Goal: Task Accomplishment & Management: Manage account settings

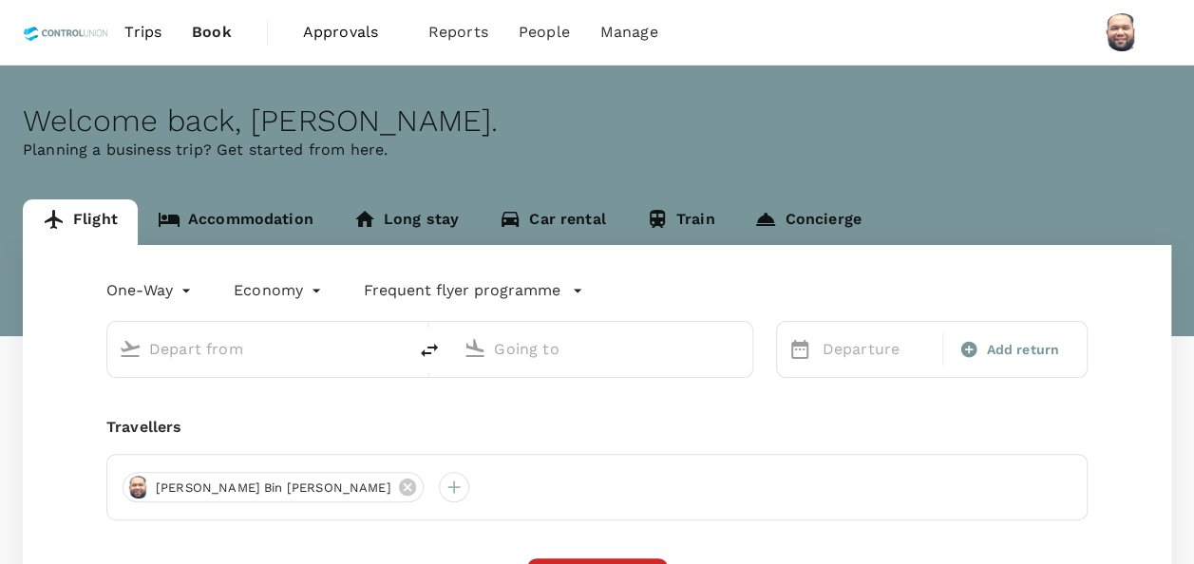
click at [330, 38] on span "Approvals" at bounding box center [350, 32] width 95 height 23
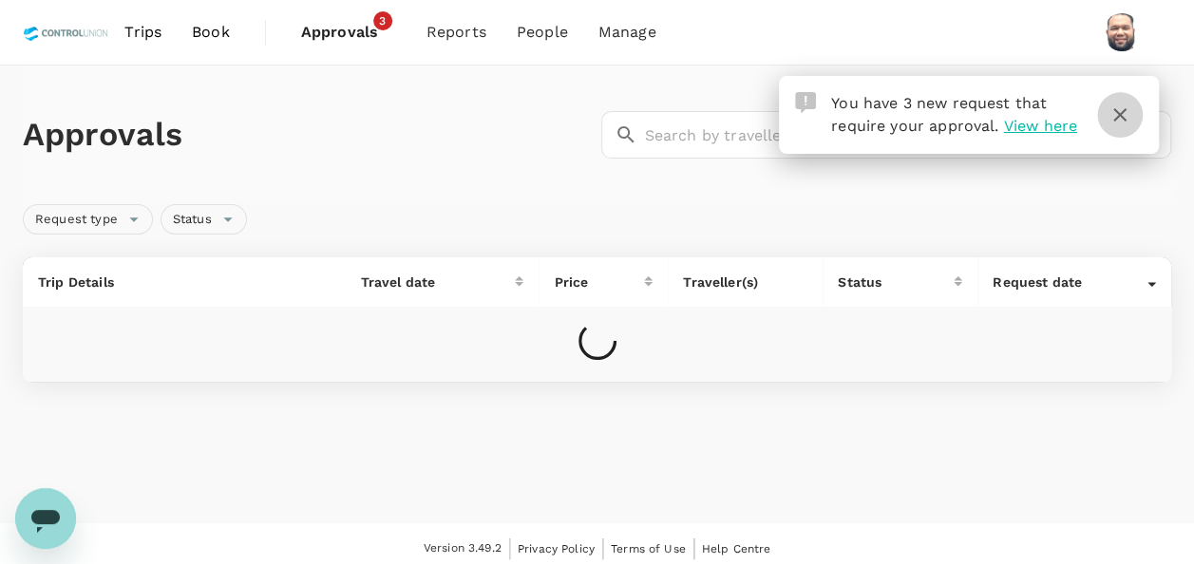
click at [1115, 118] on icon "button" at bounding box center [1119, 114] width 13 height 13
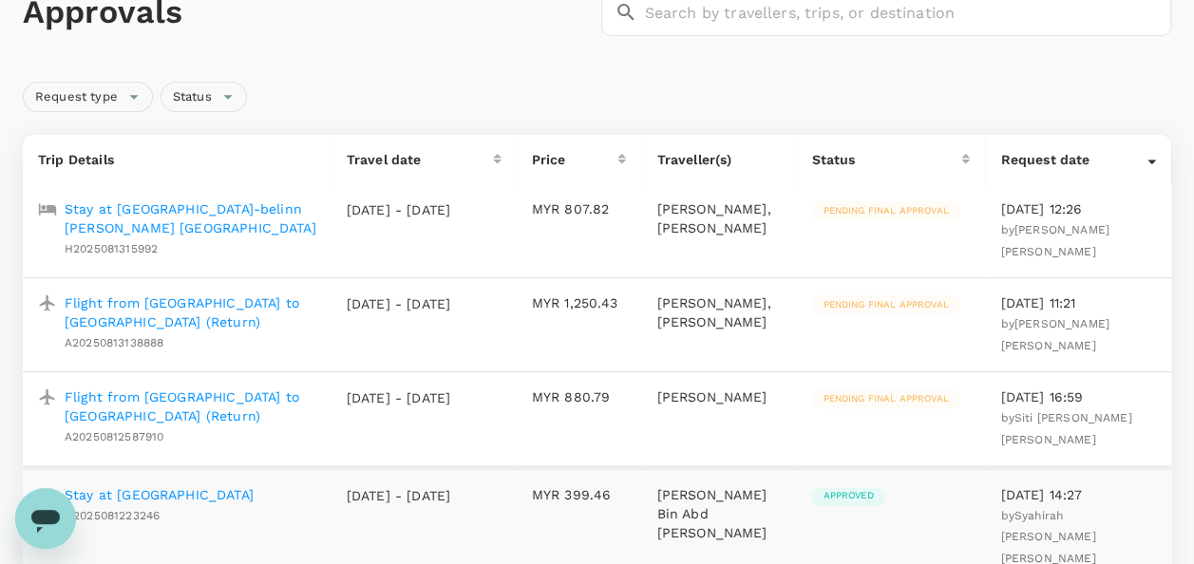
scroll to position [95, 0]
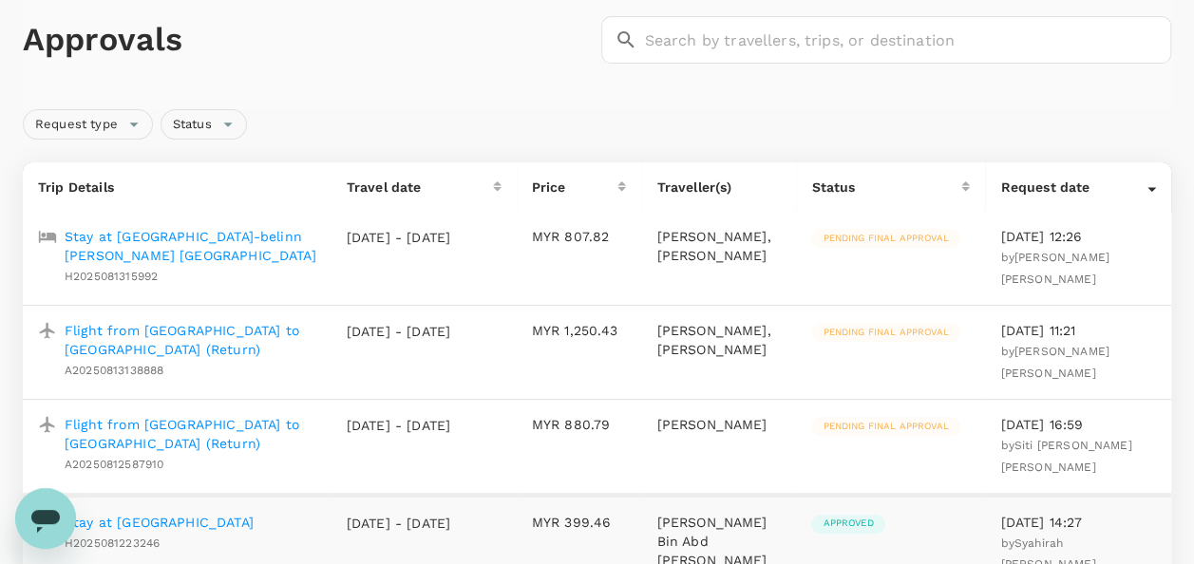
click at [238, 346] on p "Flight from [GEOGRAPHIC_DATA] to [GEOGRAPHIC_DATA] (Return)" at bounding box center [191, 340] width 252 height 38
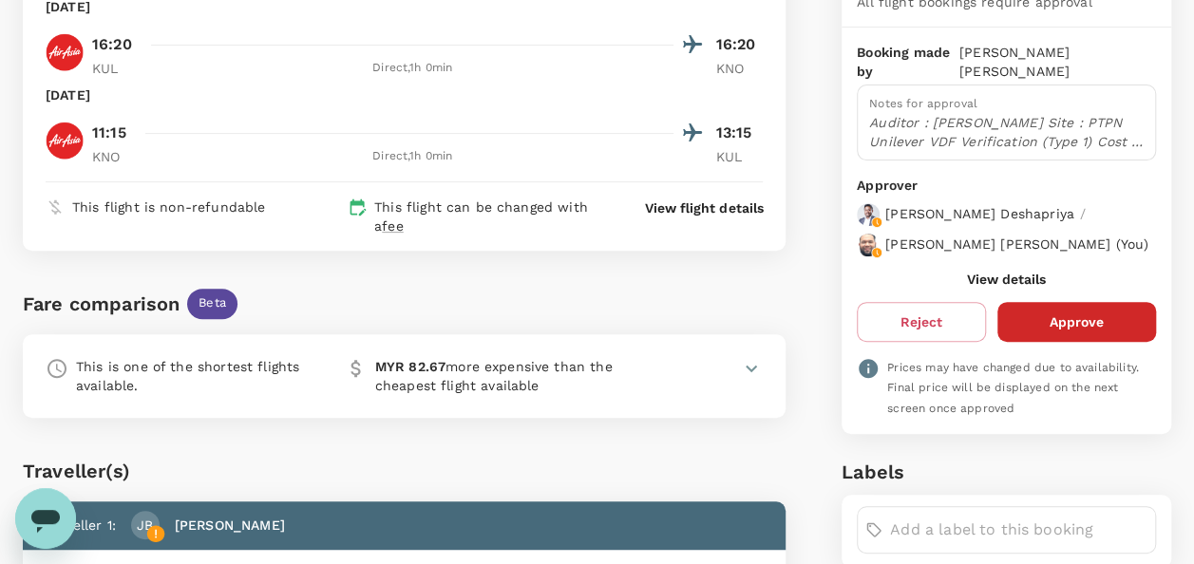
scroll to position [155, 0]
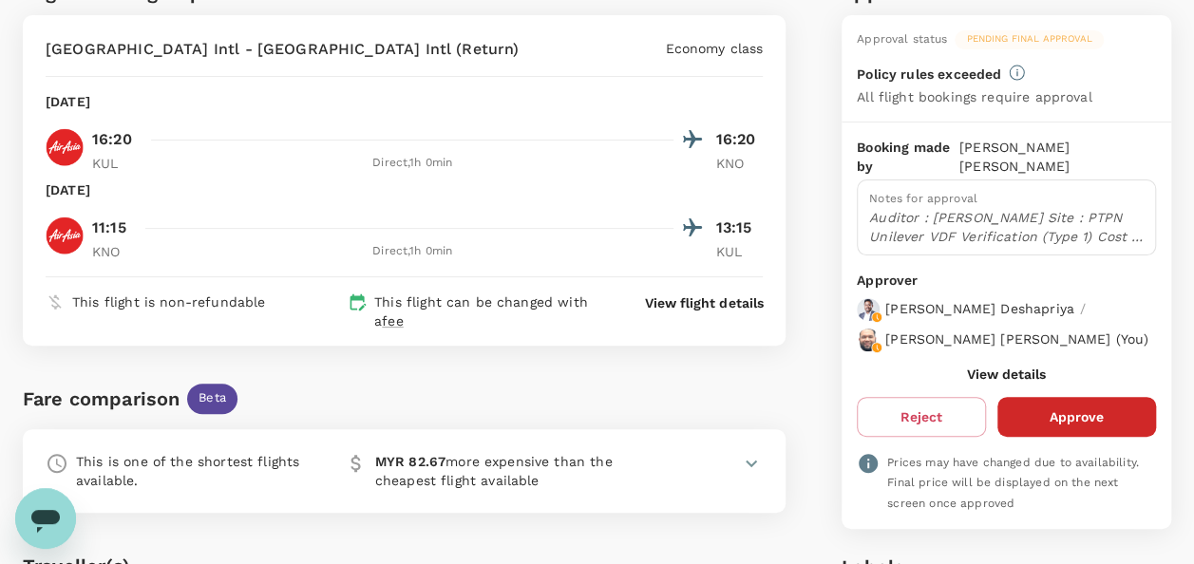
click at [996, 367] on button "View details" at bounding box center [1006, 374] width 79 height 15
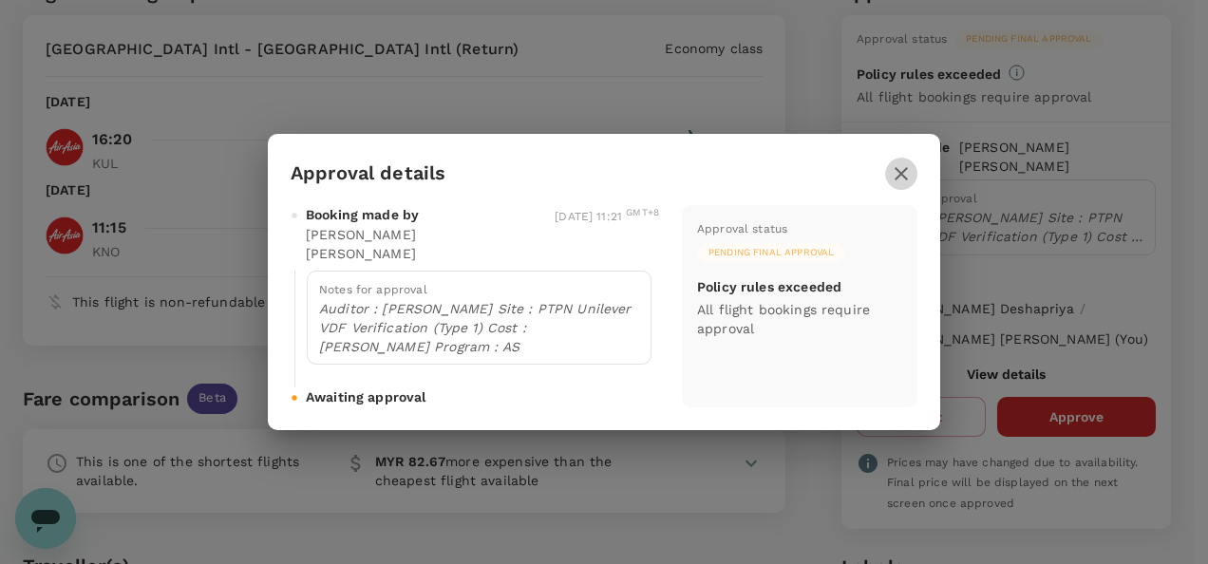
click at [908, 180] on icon "button" at bounding box center [901, 173] width 23 height 23
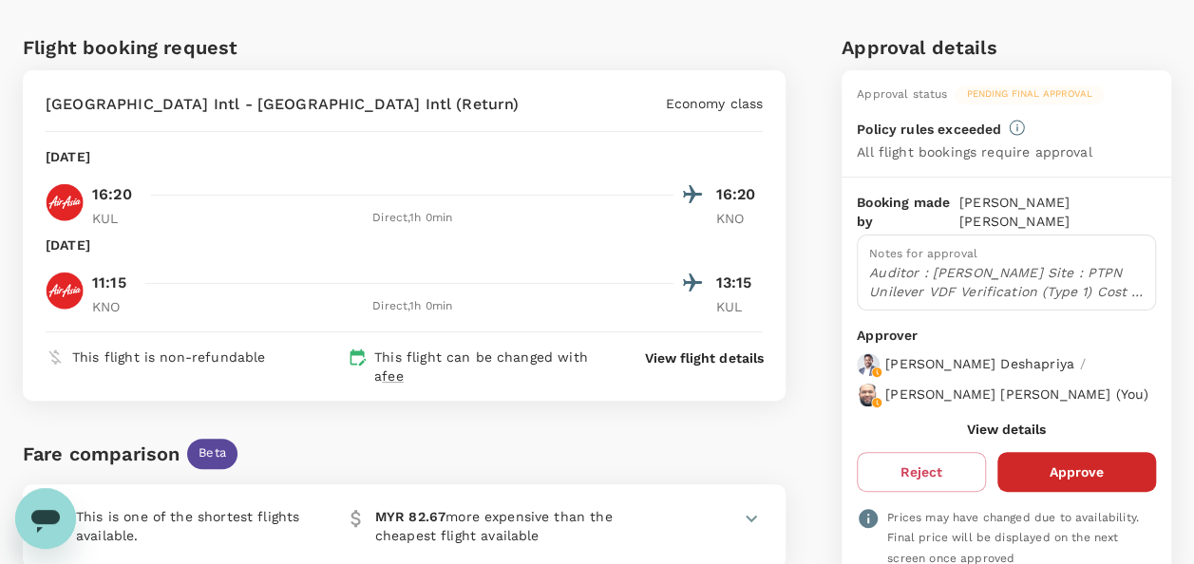
scroll to position [190, 0]
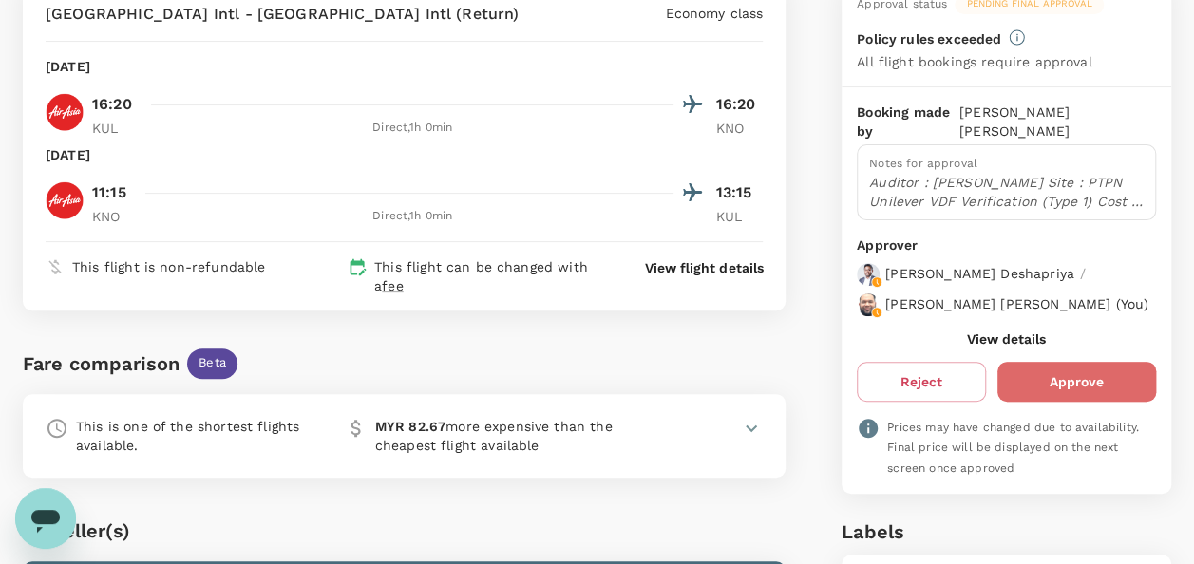
click at [1069, 378] on button "Approve" at bounding box center [1076, 382] width 159 height 40
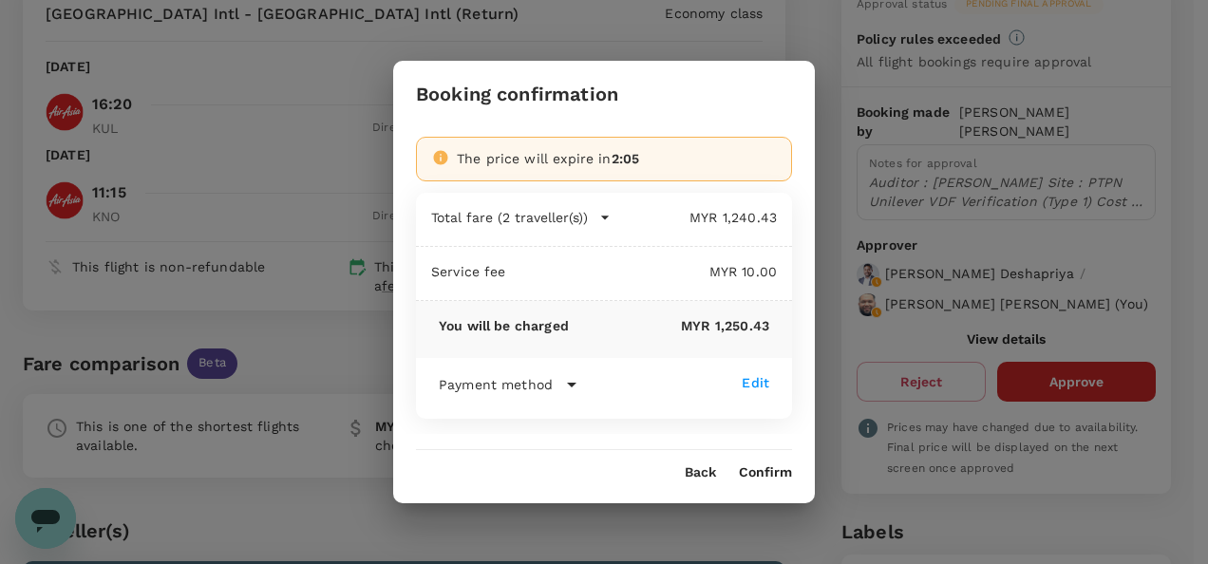
click at [765, 475] on button "Confirm" at bounding box center [765, 472] width 53 height 15
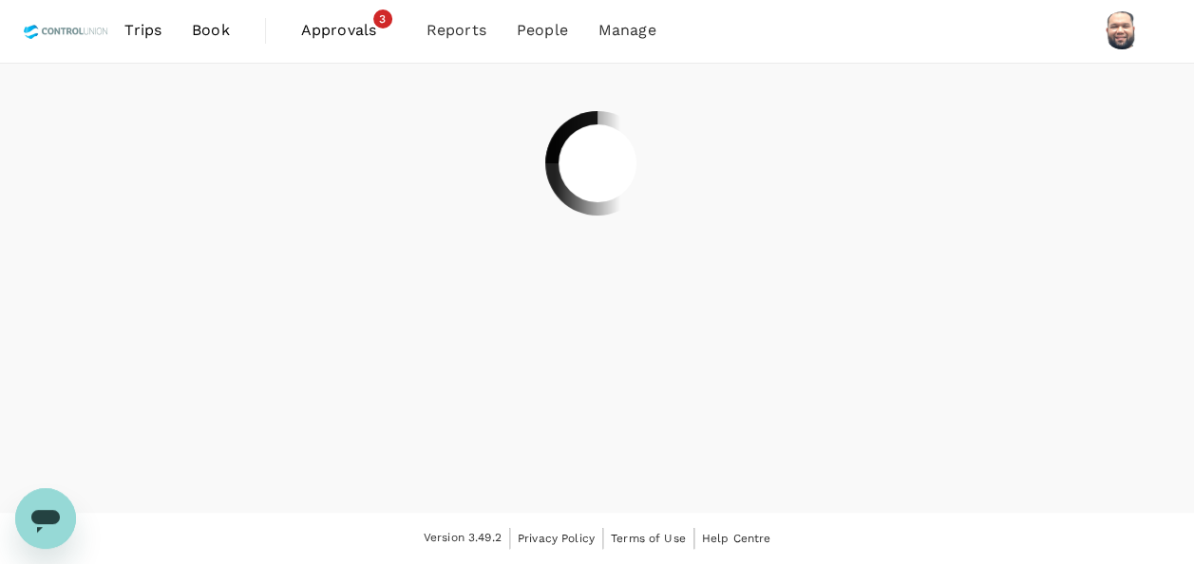
scroll to position [0, 0]
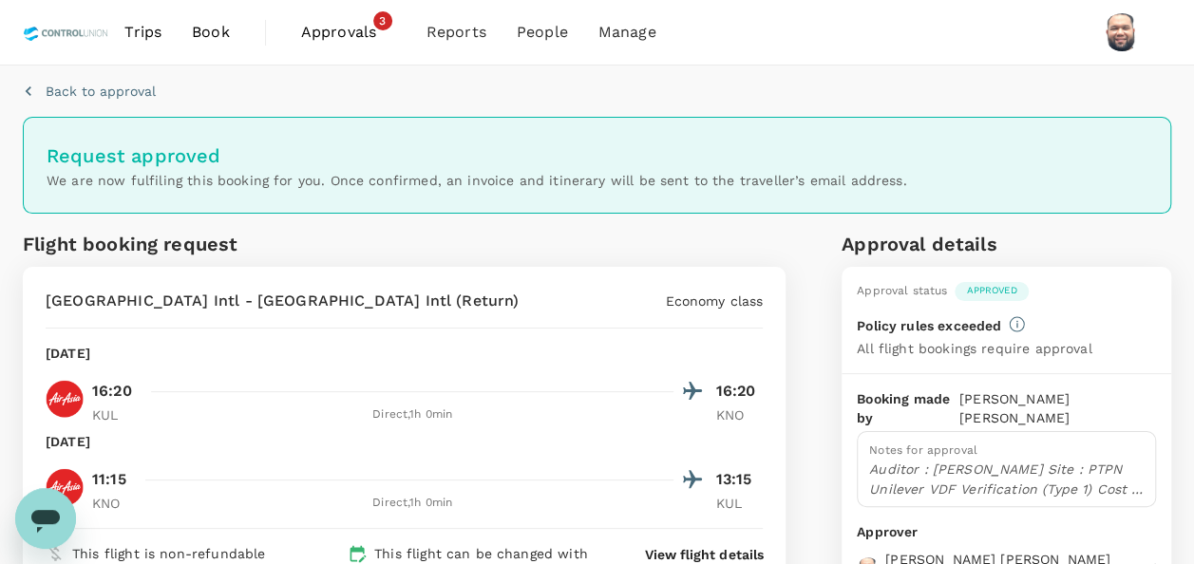
click at [338, 25] on span "Approvals" at bounding box center [348, 32] width 95 height 23
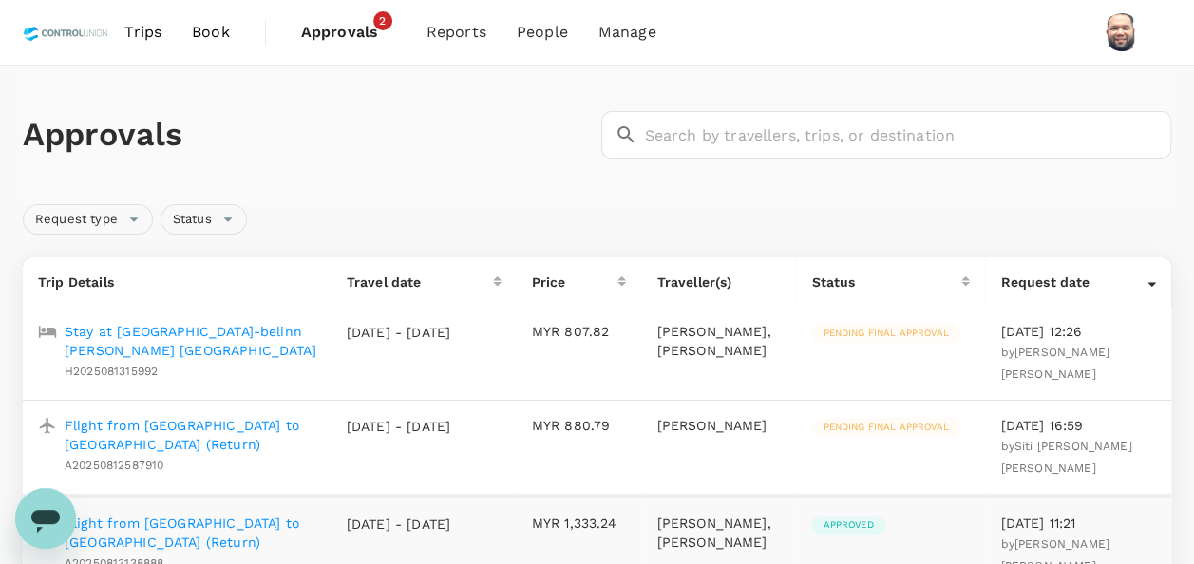
click at [129, 334] on p "Stay at [GEOGRAPHIC_DATA]-belinn [PERSON_NAME] [GEOGRAPHIC_DATA]" at bounding box center [191, 341] width 252 height 38
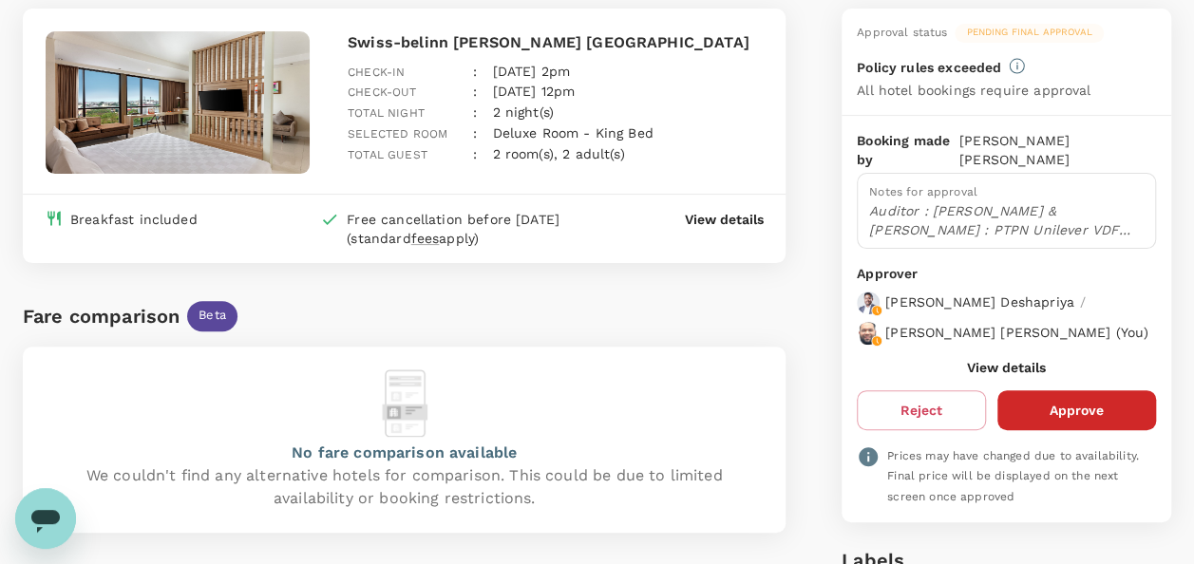
scroll to position [190, 0]
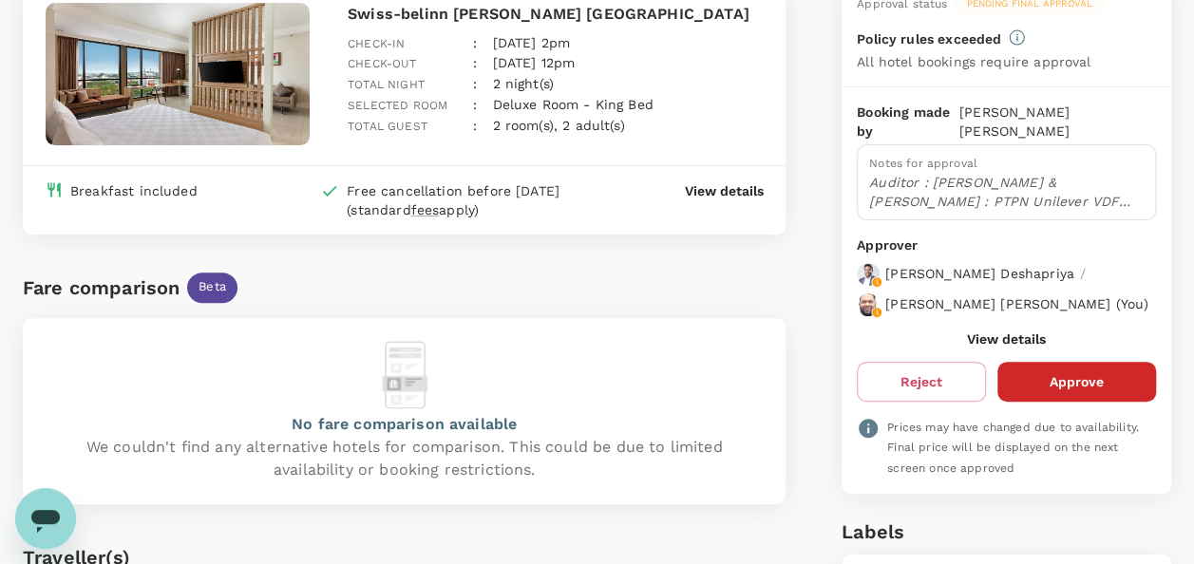
click at [1005, 334] on button "View details" at bounding box center [1006, 338] width 79 height 15
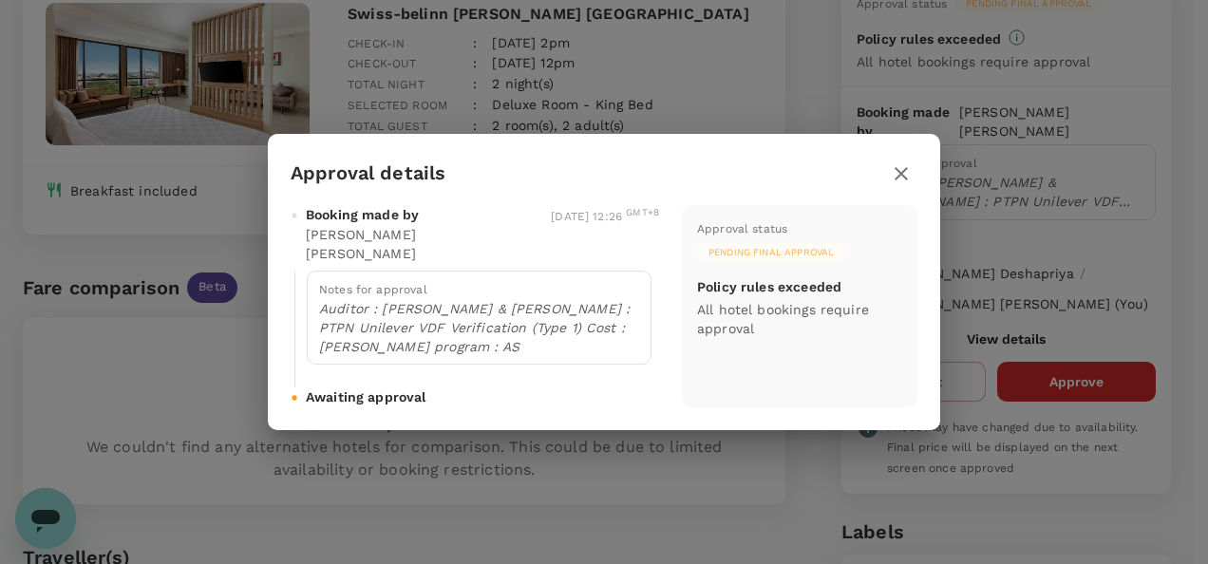
click at [910, 185] on icon "button" at bounding box center [901, 173] width 23 height 23
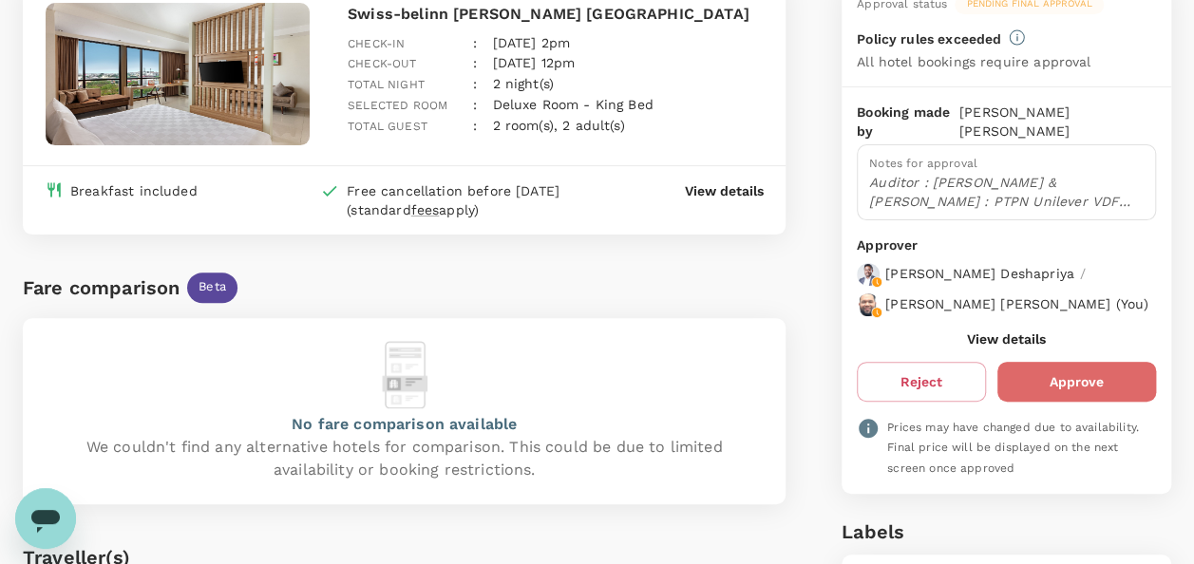
click at [1071, 366] on button "Approve" at bounding box center [1076, 382] width 159 height 40
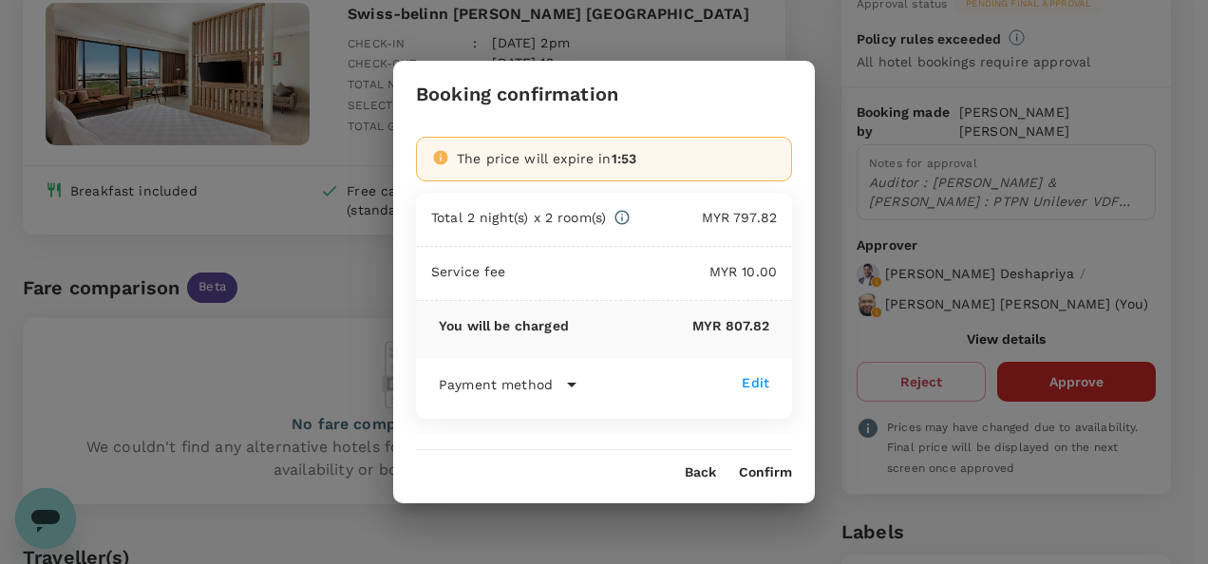
click at [758, 475] on button "Confirm" at bounding box center [765, 472] width 53 height 15
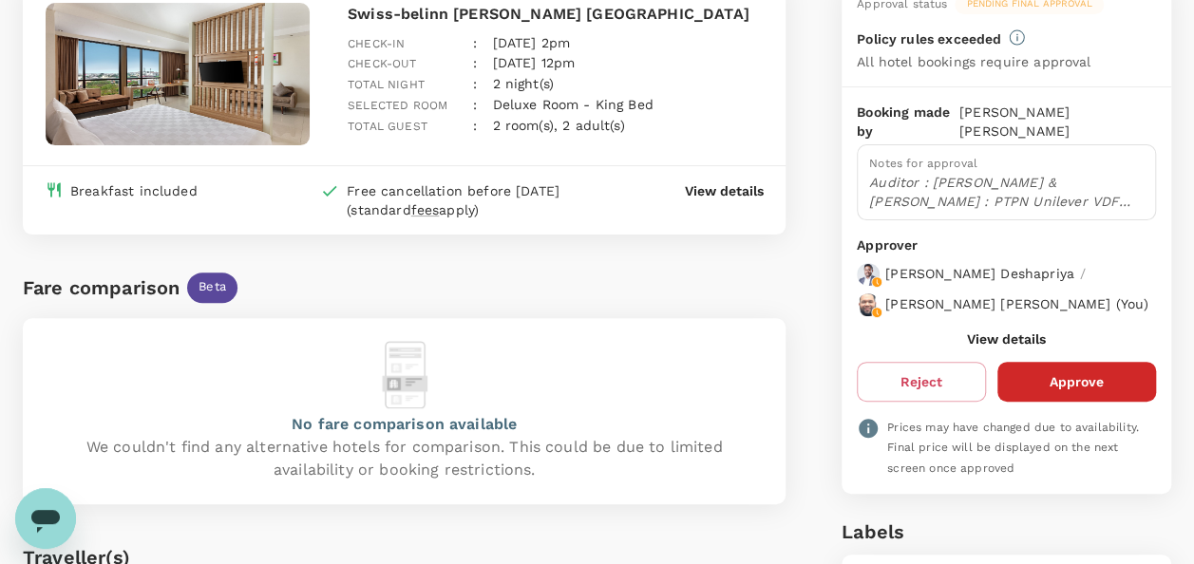
scroll to position [0, 0]
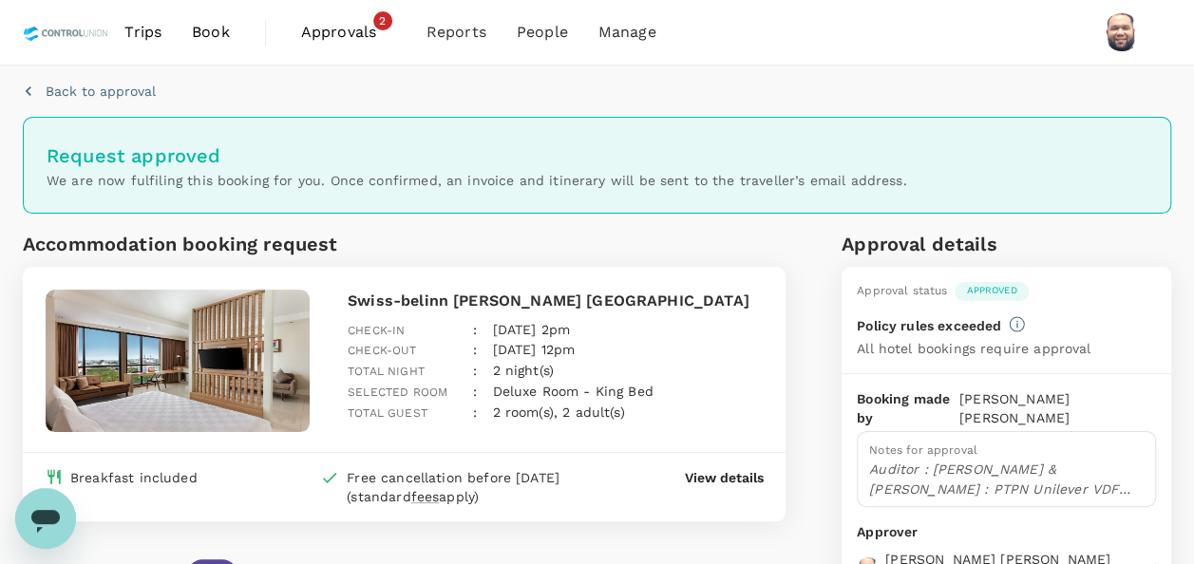
click at [329, 31] on span "Approvals" at bounding box center [348, 32] width 95 height 23
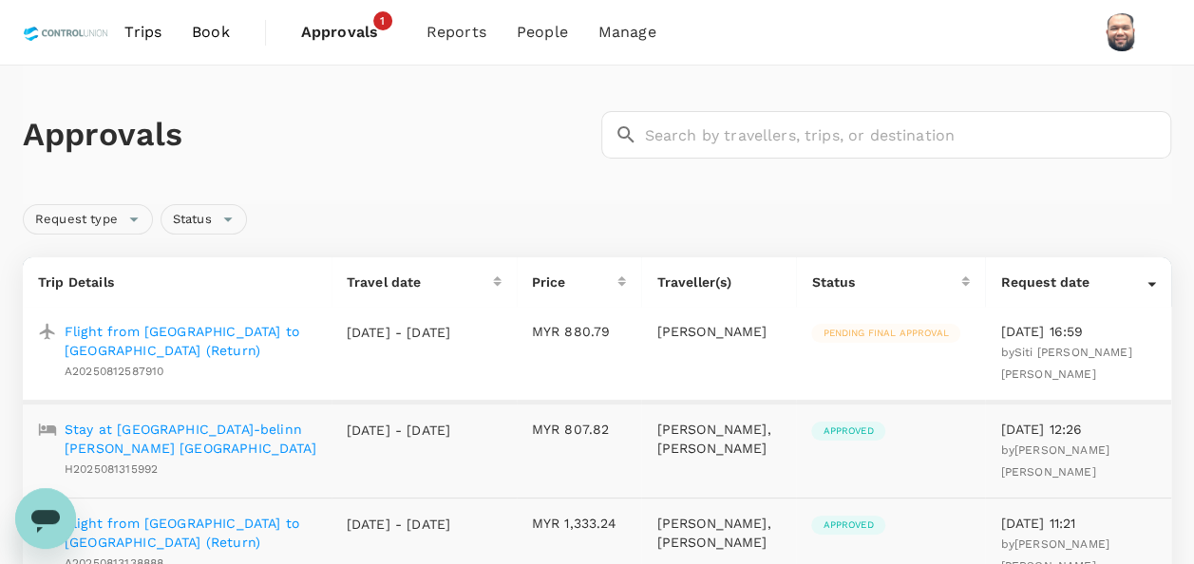
click at [194, 335] on p "Flight from [GEOGRAPHIC_DATA] to [GEOGRAPHIC_DATA] (Return)" at bounding box center [191, 341] width 252 height 38
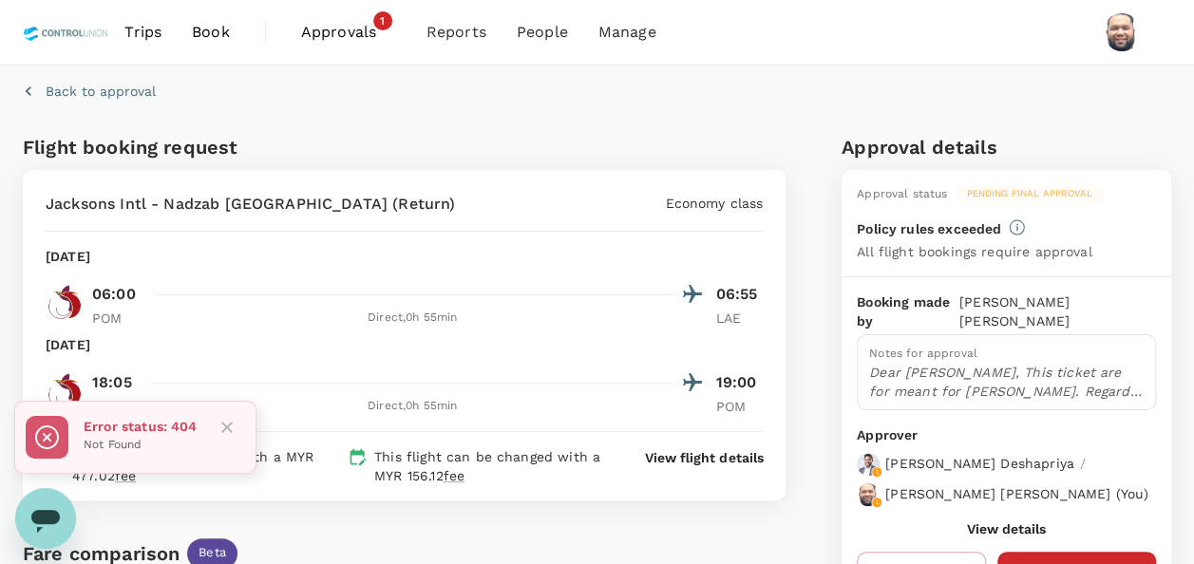
click at [231, 424] on icon "Close" at bounding box center [226, 427] width 11 height 11
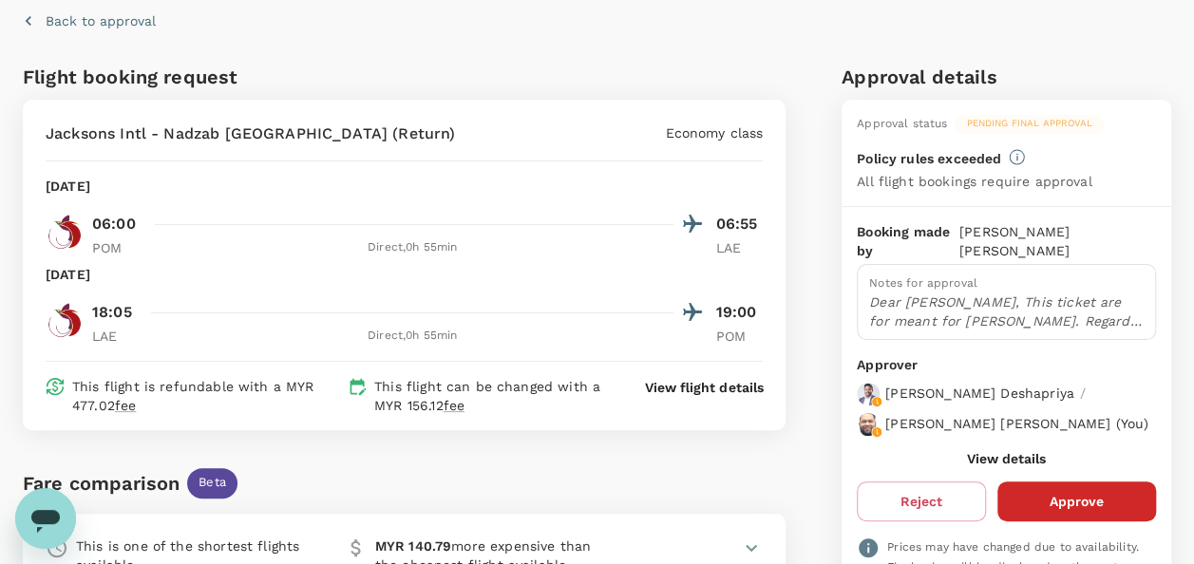
scroll to position [95, 0]
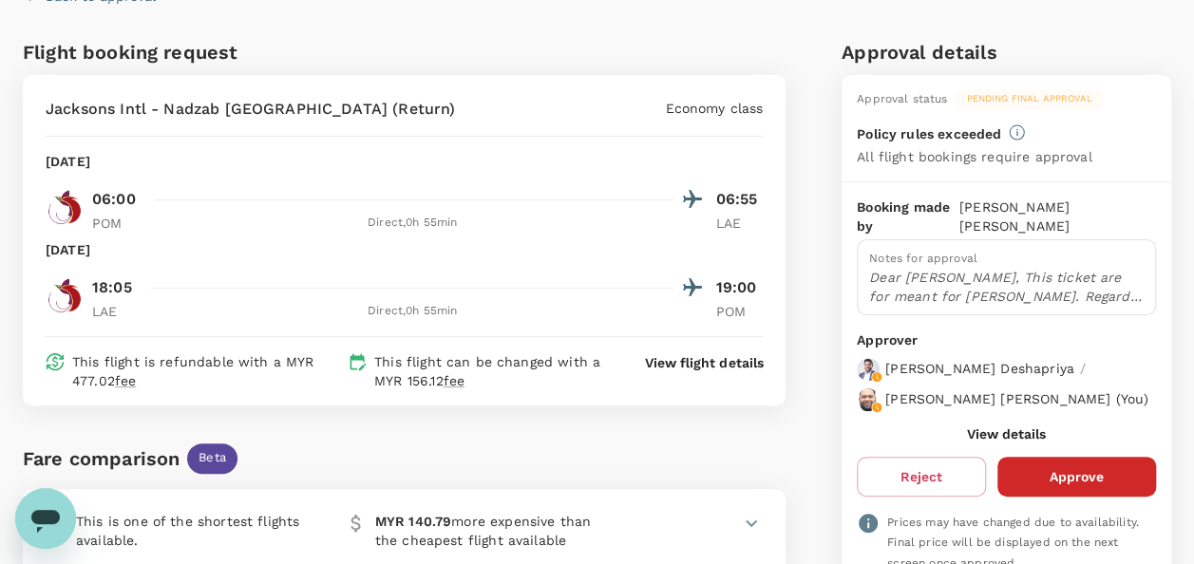
click at [1010, 426] on button "View details" at bounding box center [1006, 433] width 79 height 15
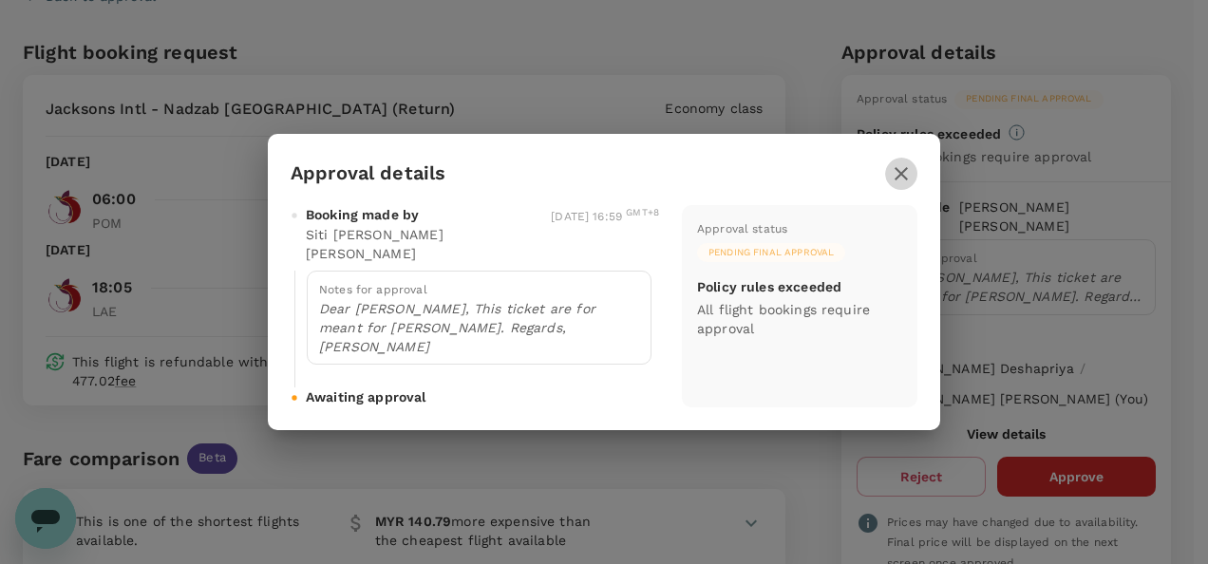
click at [896, 185] on icon "button" at bounding box center [901, 173] width 23 height 23
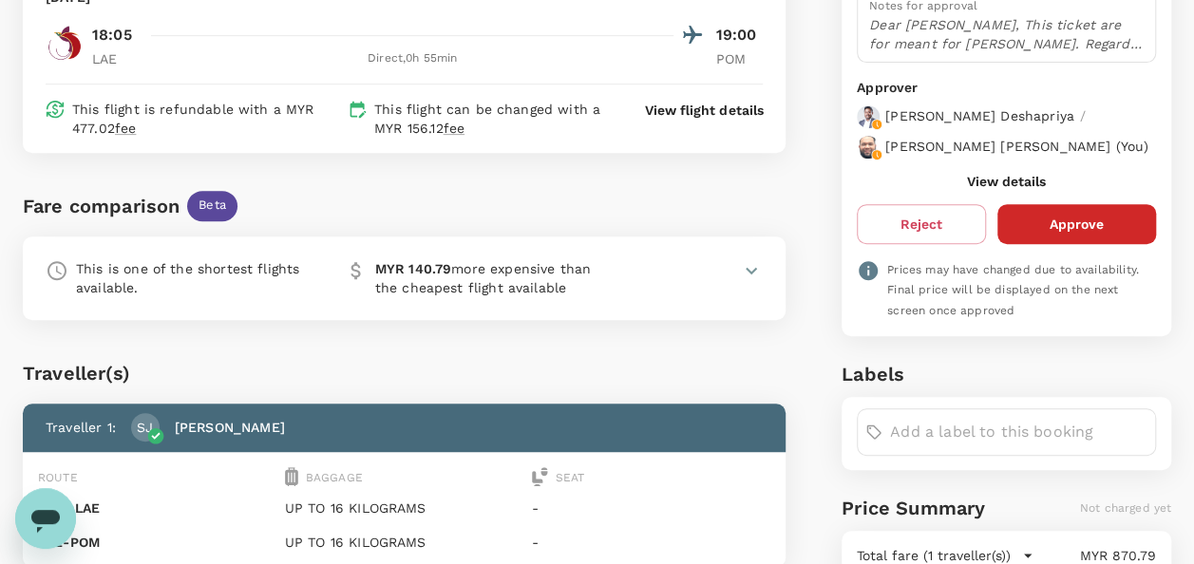
scroll to position [285, 0]
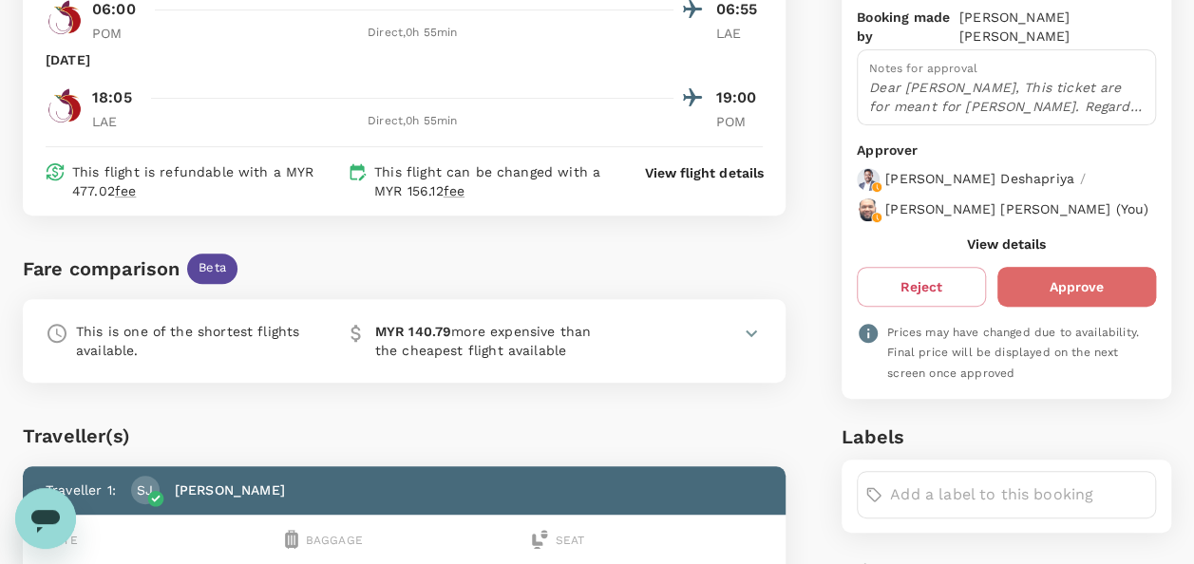
click at [1052, 279] on button "Approve" at bounding box center [1076, 287] width 159 height 40
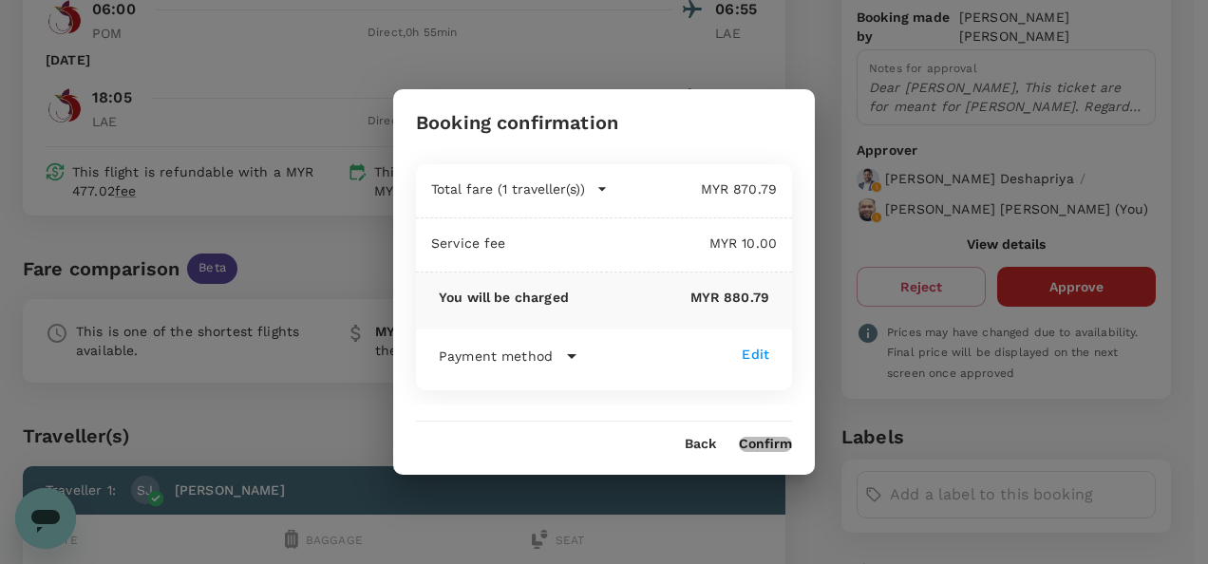
click at [762, 447] on button "Confirm" at bounding box center [765, 444] width 53 height 15
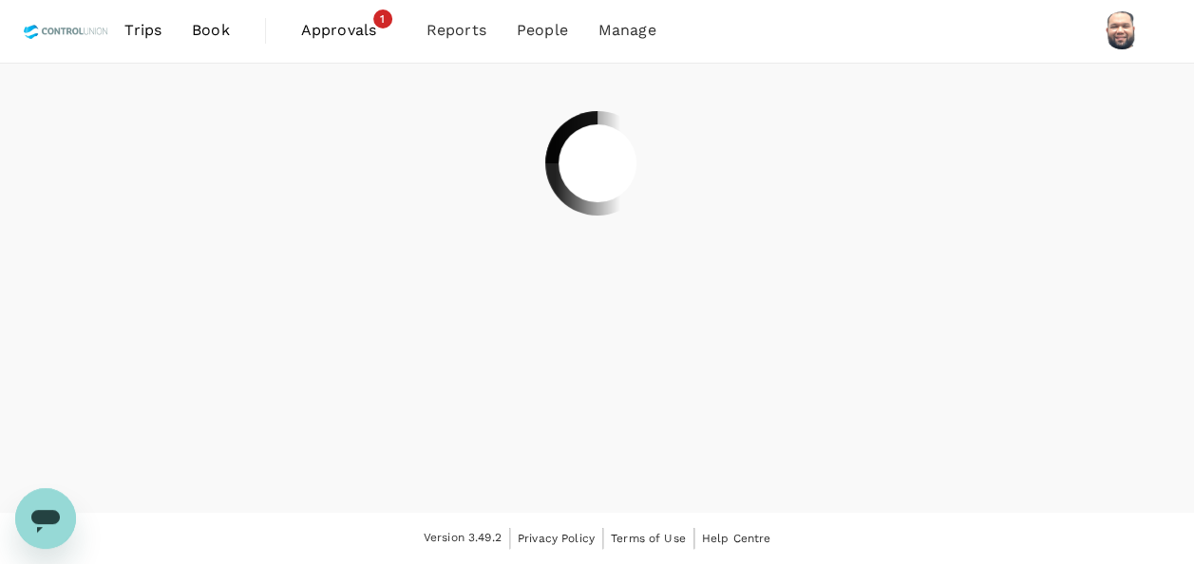
scroll to position [0, 0]
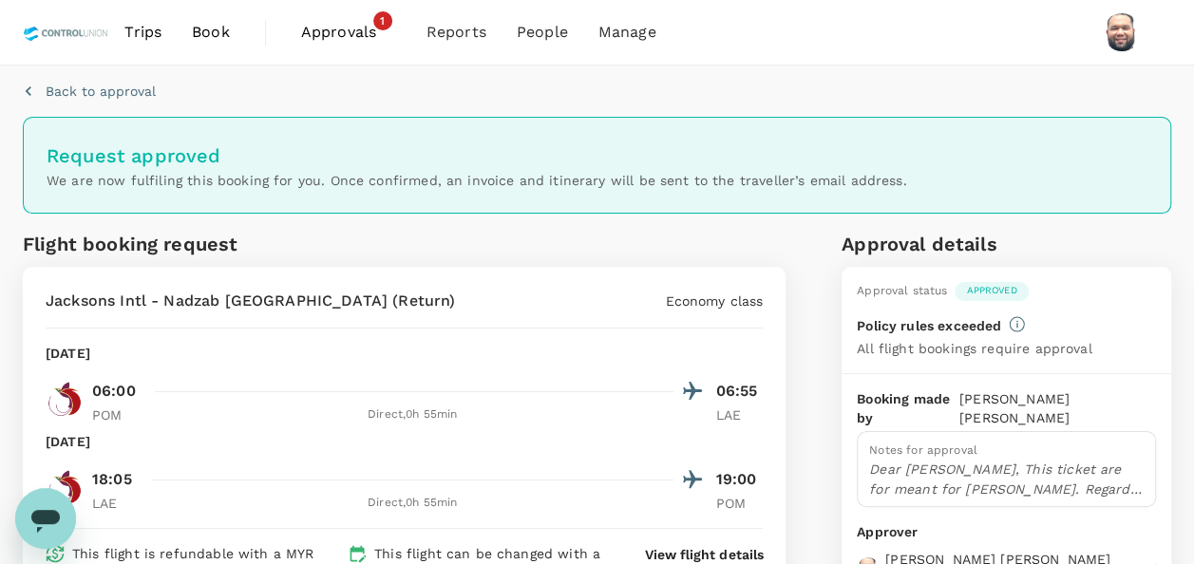
click at [333, 23] on span "Approvals" at bounding box center [348, 32] width 95 height 23
